Goal: Information Seeking & Learning: Learn about a topic

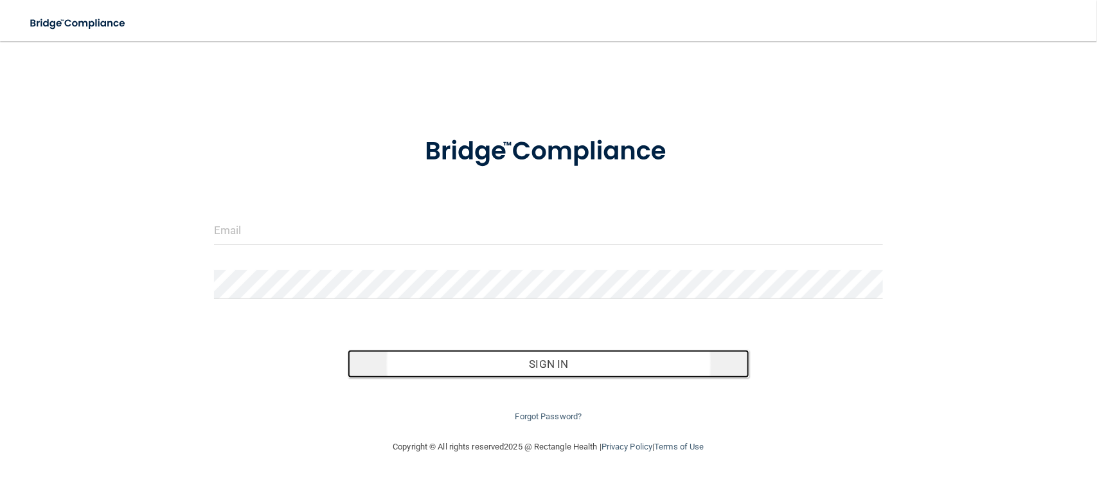
click at [647, 358] on button "Sign In" at bounding box center [549, 364] width 402 height 28
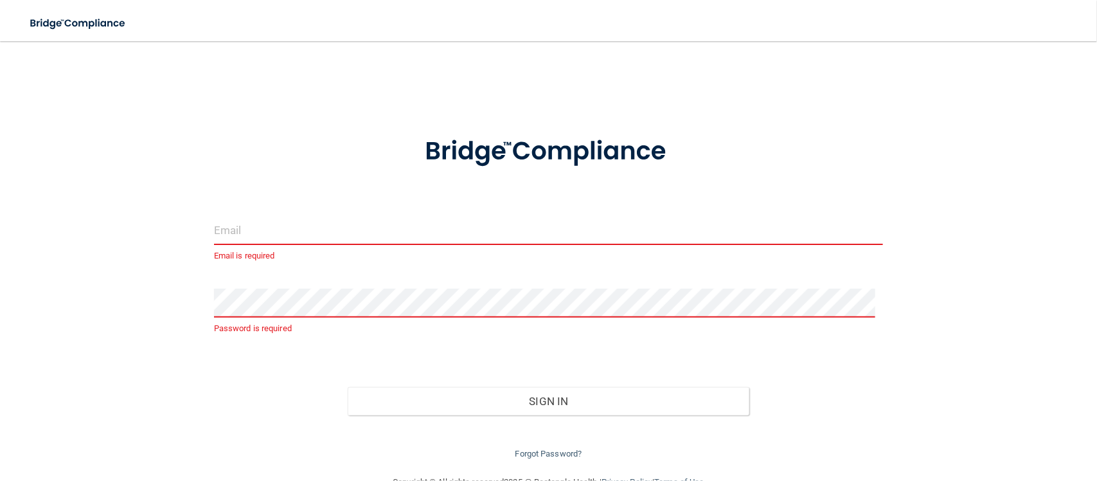
click at [255, 233] on input "email" at bounding box center [548, 230] width 669 height 29
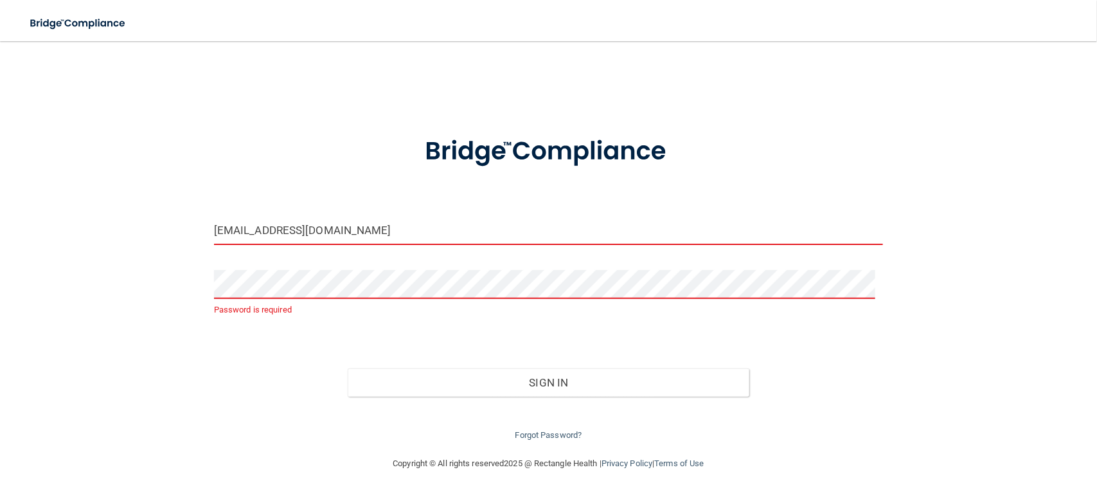
type input "[EMAIL_ADDRESS][DOMAIN_NAME]"
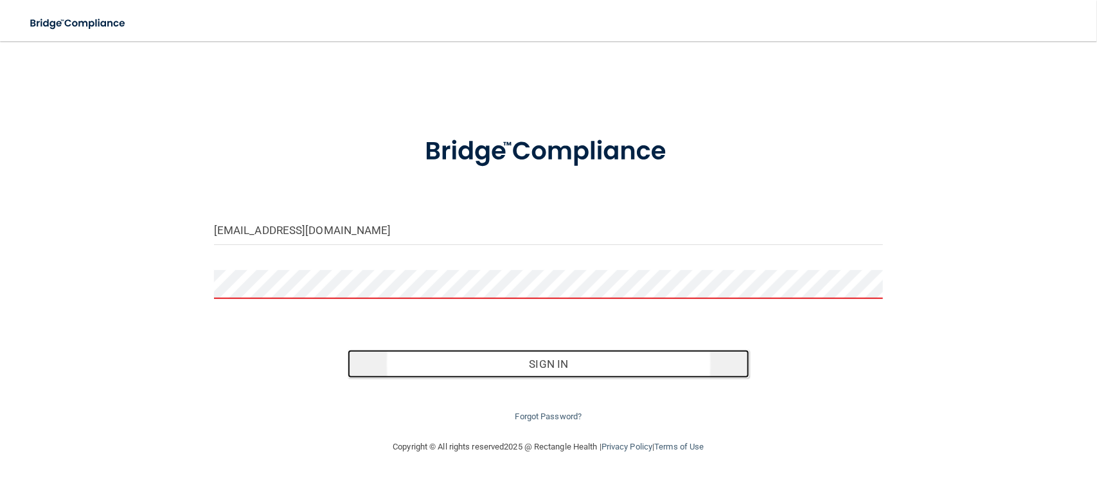
click at [560, 361] on button "Sign In" at bounding box center [549, 364] width 402 height 28
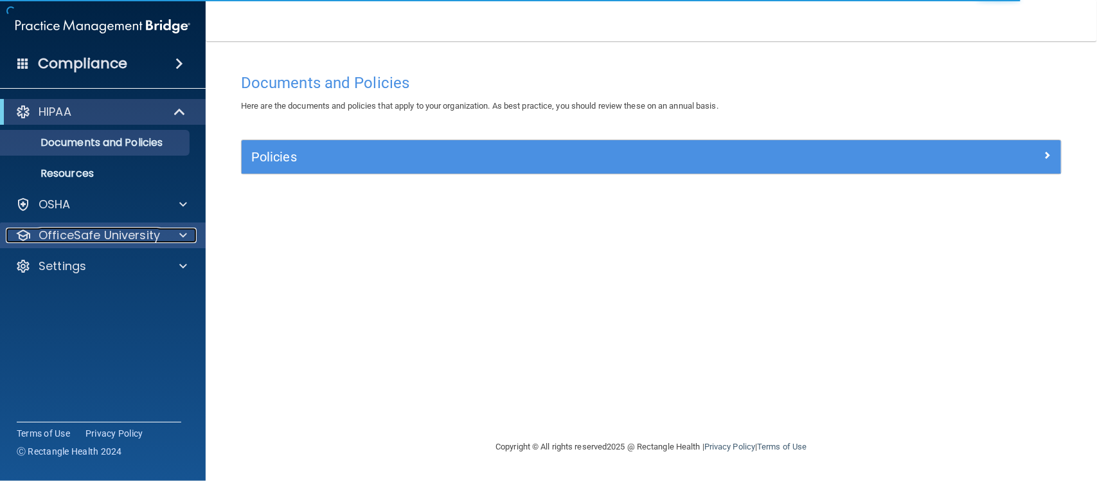
click at [112, 238] on p "OfficeSafe University" at bounding box center [99, 235] width 121 height 15
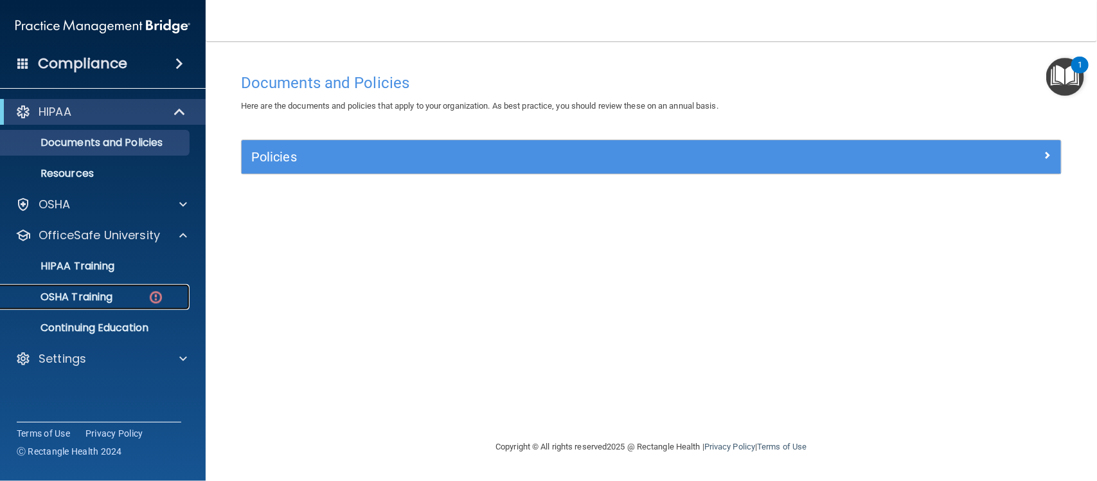
click at [124, 296] on div "OSHA Training" at bounding box center [95, 297] width 175 height 13
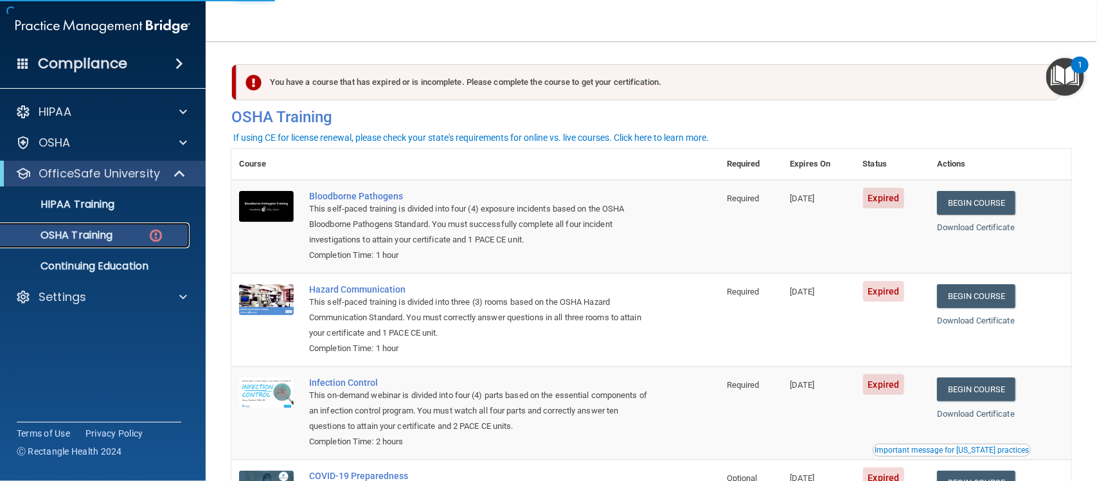
click at [111, 232] on p "OSHA Training" at bounding box center [60, 235] width 104 height 13
click at [978, 198] on link "Begin Course" at bounding box center [976, 203] width 78 height 24
click at [976, 198] on link "Begin Course" at bounding box center [976, 203] width 78 height 24
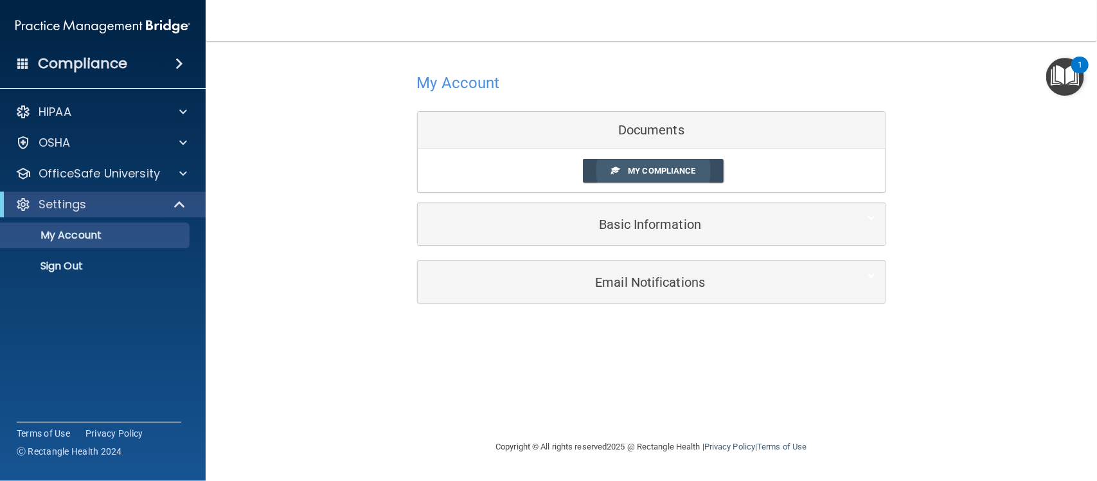
click at [688, 166] on span "My Compliance" at bounding box center [661, 171] width 67 height 10
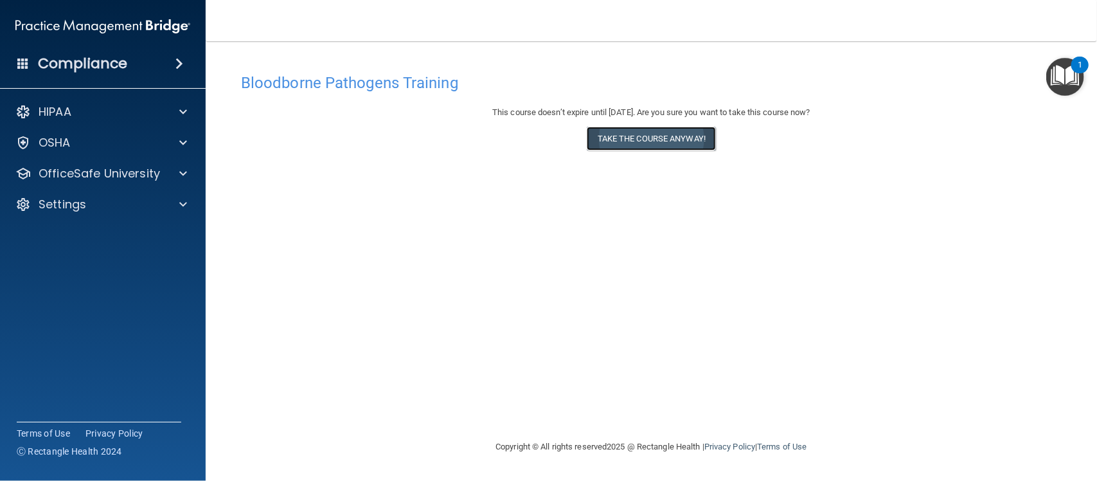
click at [667, 141] on button "Take the course anyway!" at bounding box center [651, 139] width 129 height 24
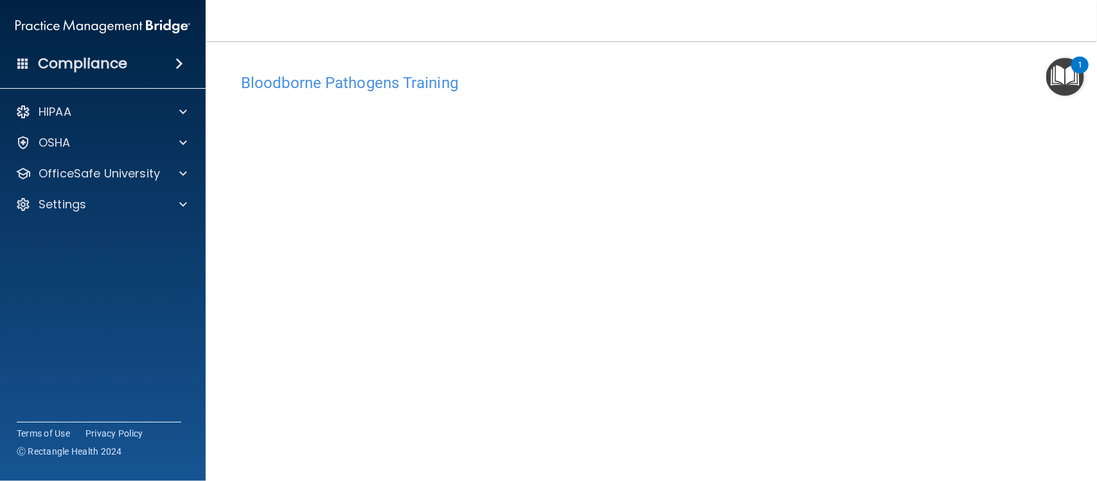
scroll to position [69, 0]
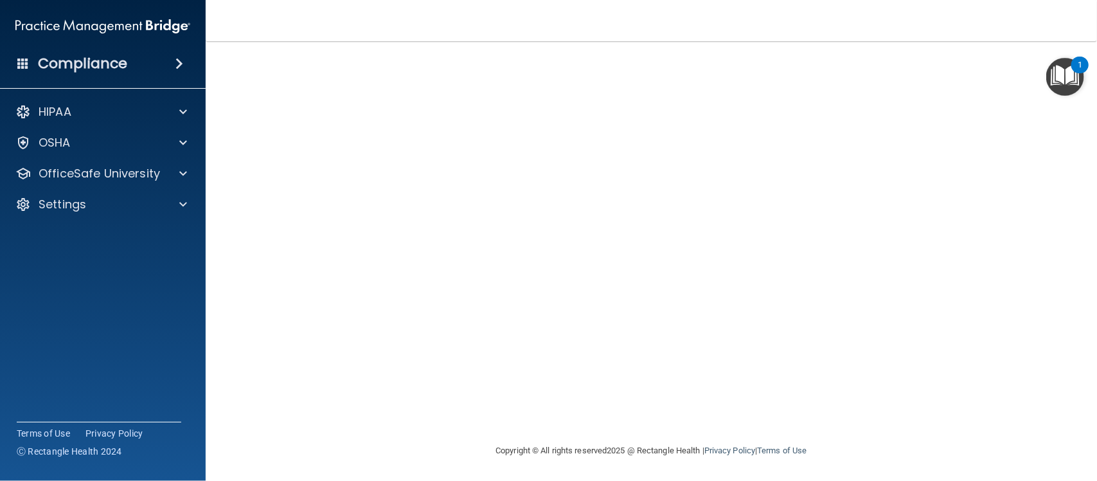
click at [543, 476] on main "Bloodborne Pathogens Training This course doesn’t expire until 09/02/2026. Are …" at bounding box center [651, 261] width 891 height 440
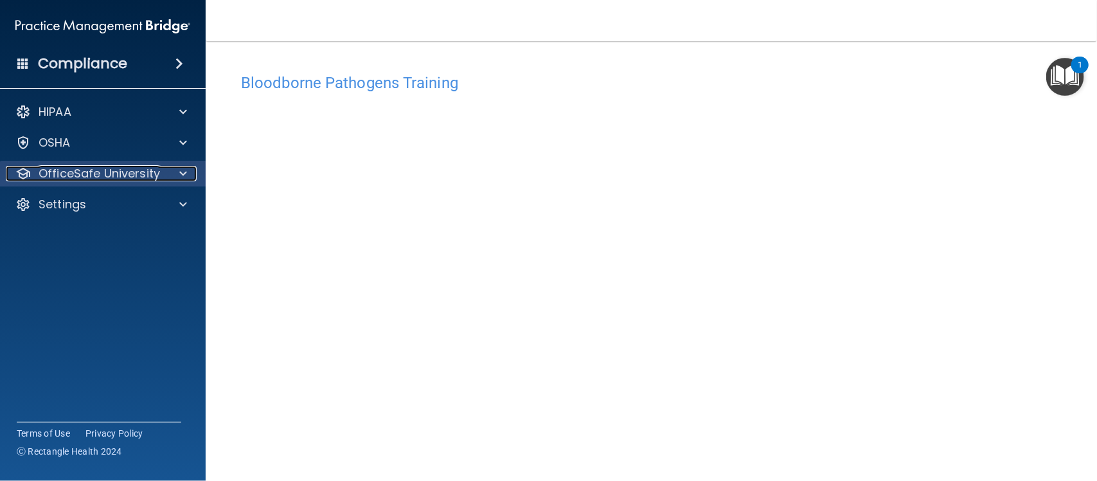
click at [181, 172] on span at bounding box center [183, 173] width 8 height 15
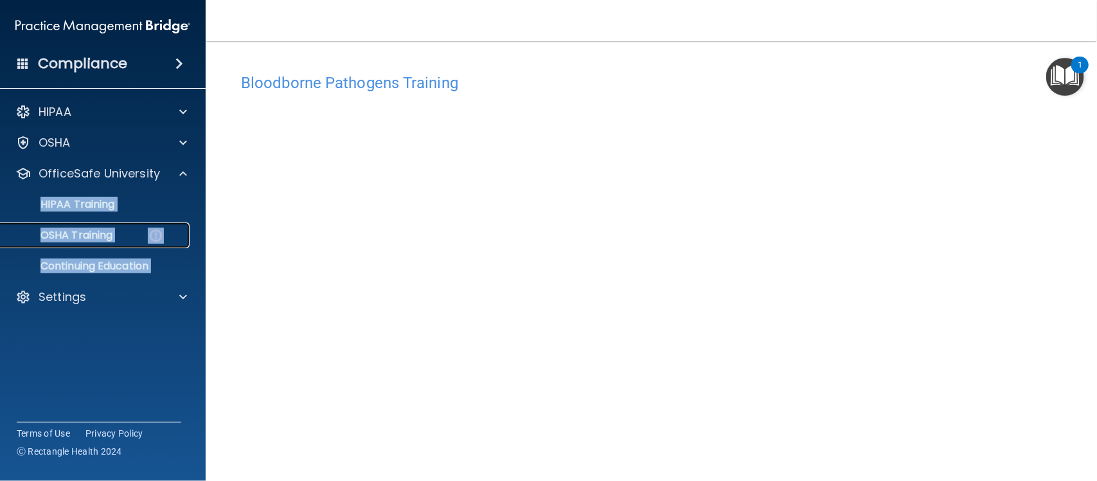
click at [66, 240] on p "OSHA Training" at bounding box center [60, 235] width 104 height 13
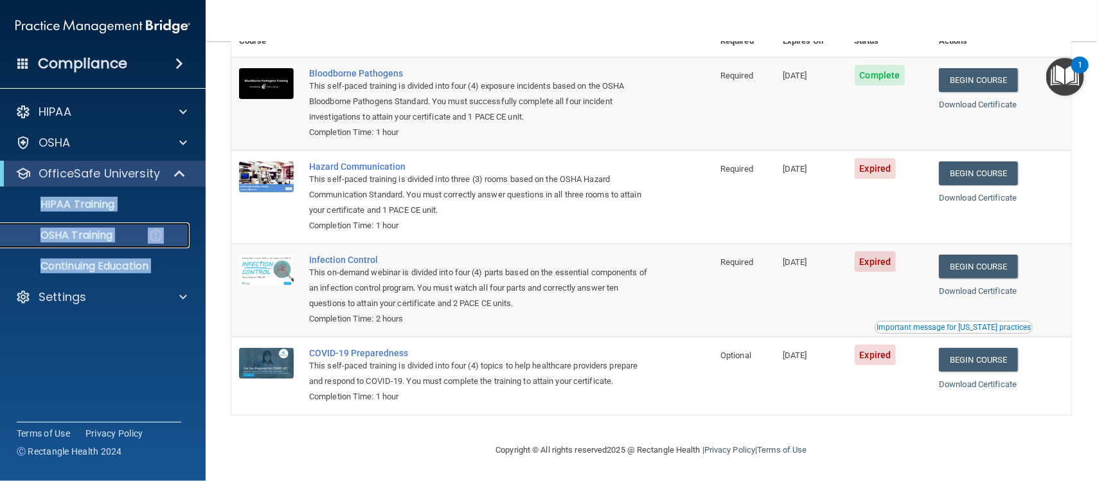
scroll to position [142, 0]
